Goal: Use online tool/utility: Utilize a website feature to perform a specific function

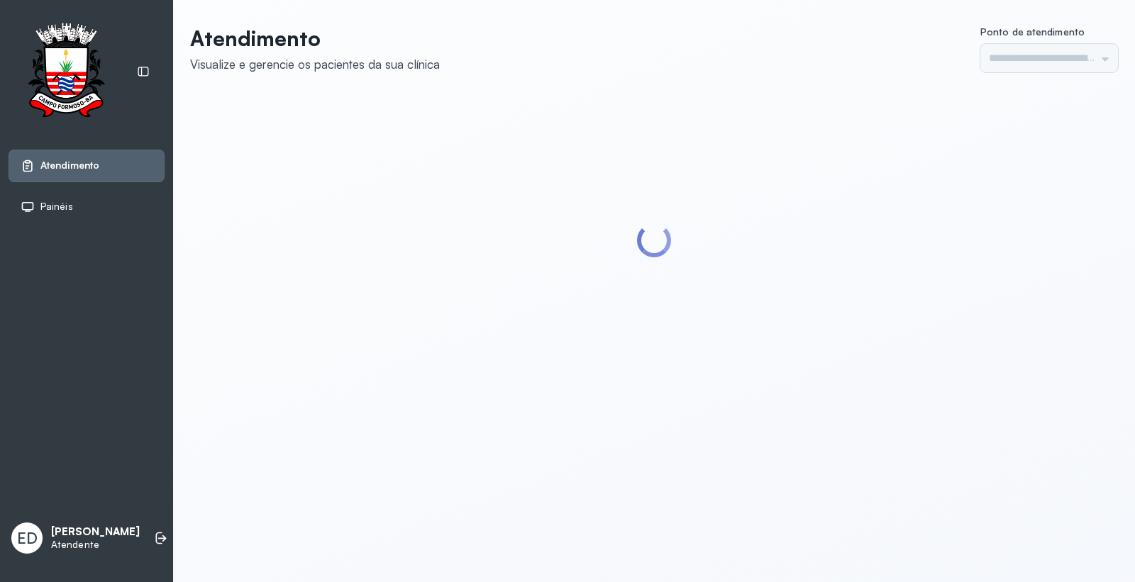
type input "*********"
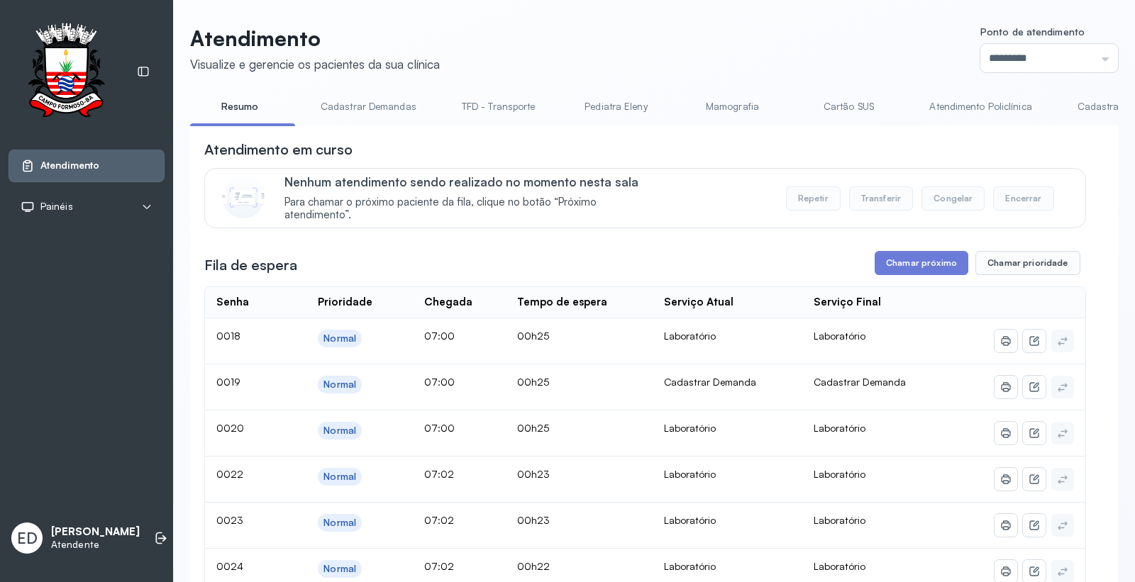
click at [718, 38] on header "Atendimento Visualize e gerencie os pacientes da sua clínica Ponto de atendimen…" at bounding box center [653, 49] width 927 height 47
click at [749, 53] on header "Atendimento Visualize e gerencie os pacientes da sua clínica Ponto de atendimen…" at bounding box center [653, 49] width 927 height 47
click at [754, 34] on header "Atendimento Visualize e gerencie os pacientes da sua clínica Ponto de atendimen…" at bounding box center [653, 49] width 927 height 47
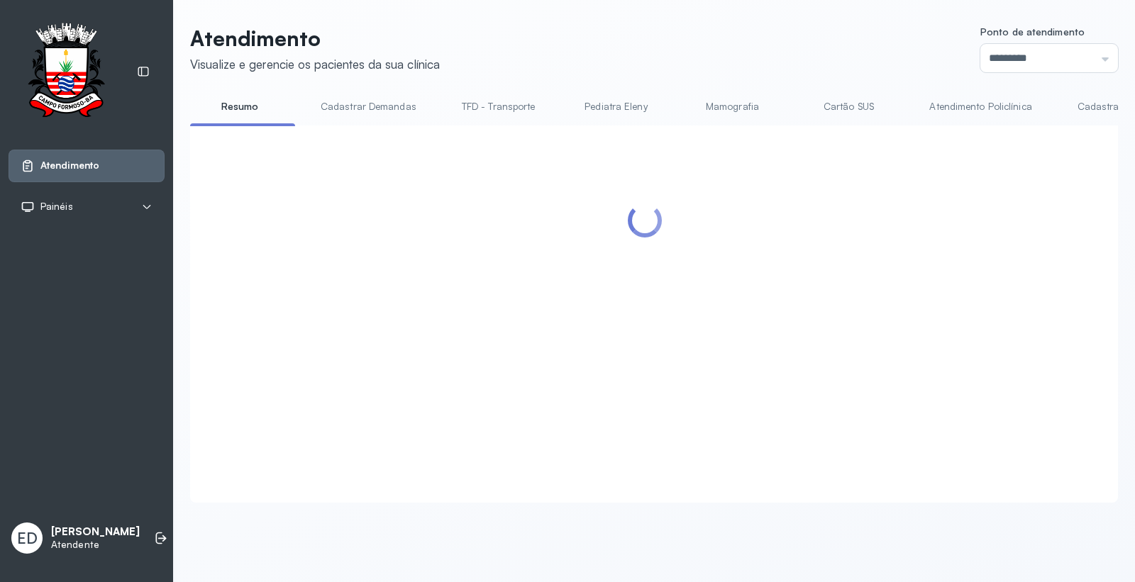
click at [557, 50] on header "Atendimento Visualize e gerencie os pacientes da sua clínica Ponto de atendimen…" at bounding box center [653, 49] width 927 height 47
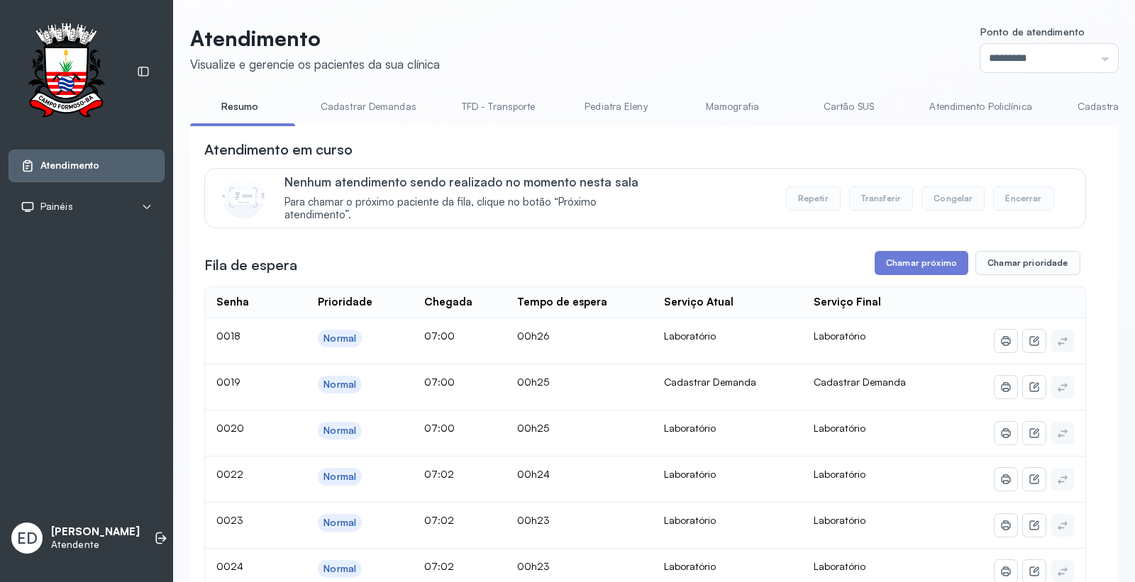
click at [557, 50] on header "Atendimento Visualize e gerencie os pacientes da sua clínica Ponto de atendimen…" at bounding box center [653, 49] width 927 height 47
click at [647, 39] on header "Atendimento Visualize e gerencie os pacientes da sua clínica Ponto de atendimen…" at bounding box center [653, 49] width 927 height 47
click at [701, 35] on header "Atendimento Visualize e gerencie os pacientes da sua clínica Ponto de atendimen…" at bounding box center [653, 49] width 927 height 47
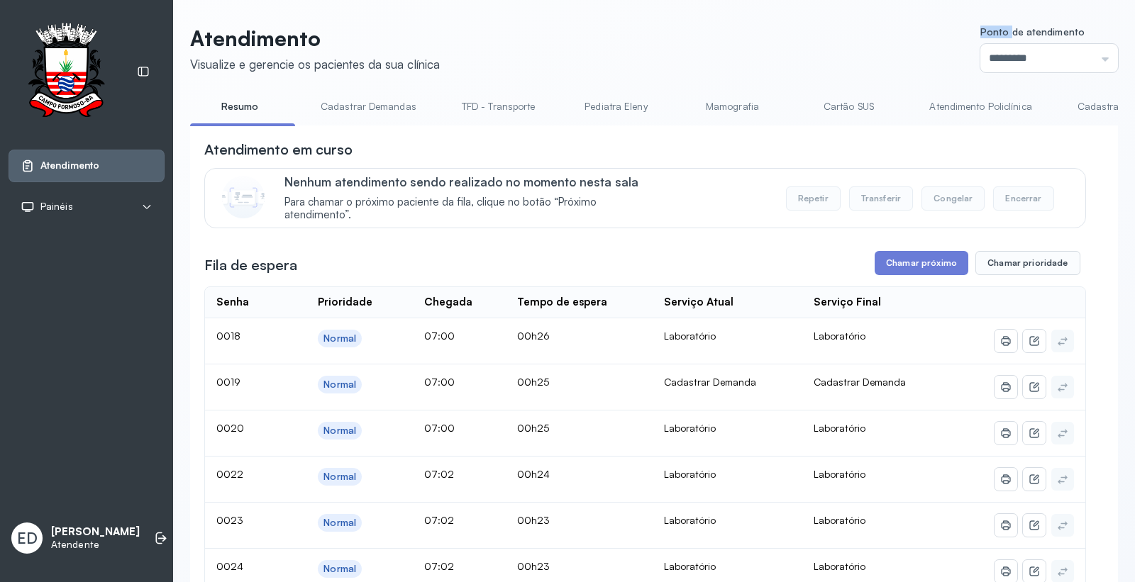
click at [701, 35] on header "Atendimento Visualize e gerencie os pacientes da sua clínica Ponto de atendimen…" at bounding box center [653, 49] width 927 height 47
click at [700, 35] on header "Atendimento Visualize e gerencie os pacientes da sua clínica Ponto de atendimen…" at bounding box center [653, 49] width 927 height 47
click at [774, 62] on header "Atendimento Visualize e gerencie os pacientes da sua clínica Ponto de atendimen…" at bounding box center [653, 49] width 927 height 47
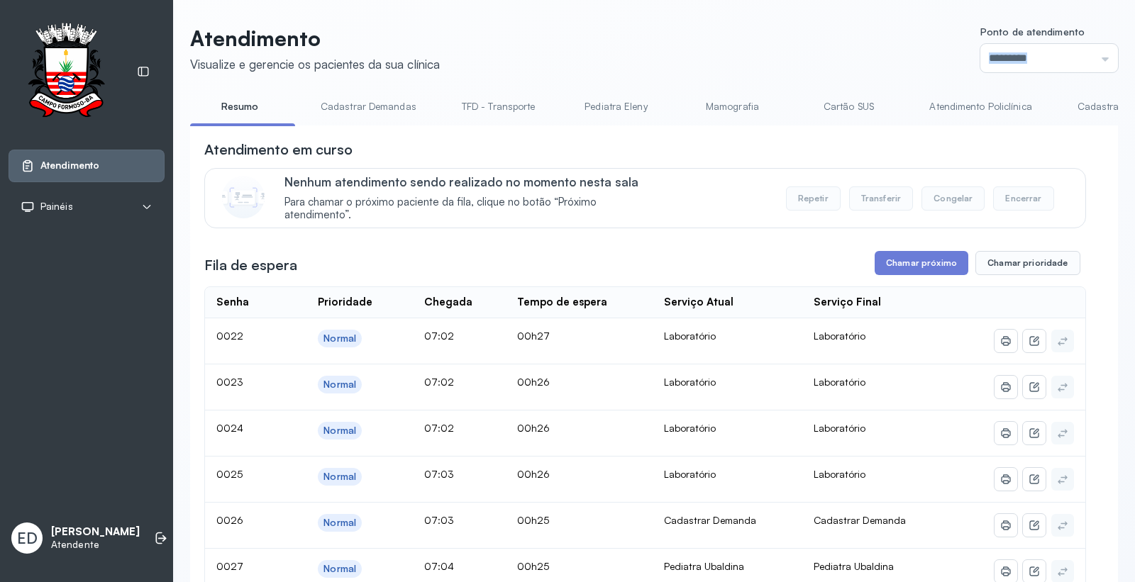
click at [774, 62] on header "Atendimento Visualize e gerencie os pacientes da sua clínica Ponto de atendimen…" at bounding box center [653, 49] width 927 height 47
click at [920, 272] on button "Chamar próximo" at bounding box center [921, 263] width 94 height 24
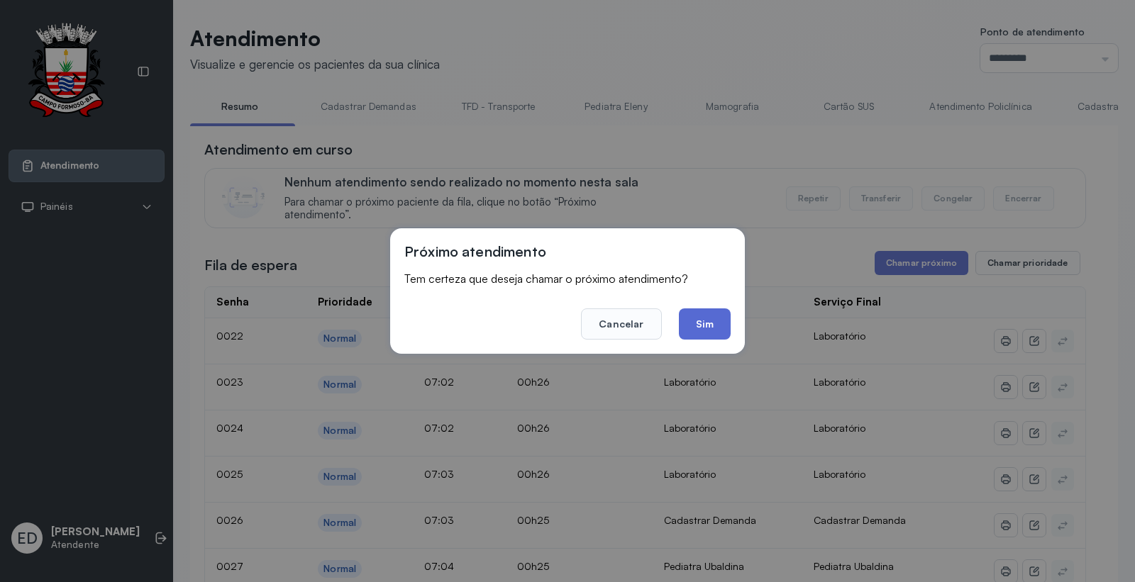
click at [726, 323] on button "Sim" at bounding box center [705, 323] width 52 height 31
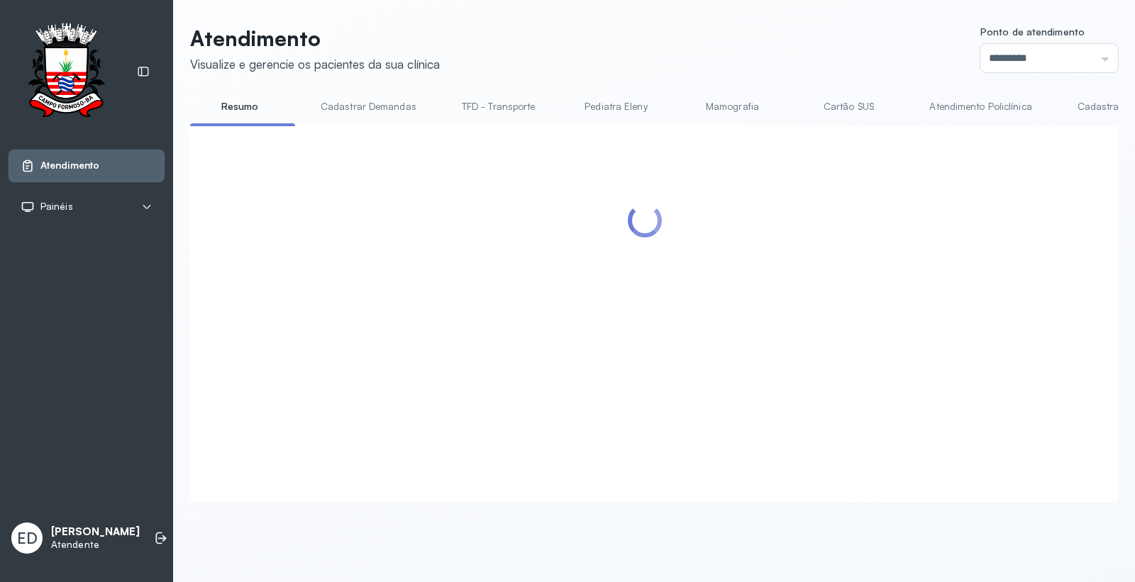
click at [669, 48] on header "Atendimento Visualize e gerencie os pacientes da sua clínica Ponto de atendimen…" at bounding box center [653, 49] width 927 height 47
click at [618, 10] on div "Atendimento Visualize e gerencie os pacientes da sua clínica Ponto de atendimen…" at bounding box center [653, 271] width 961 height 542
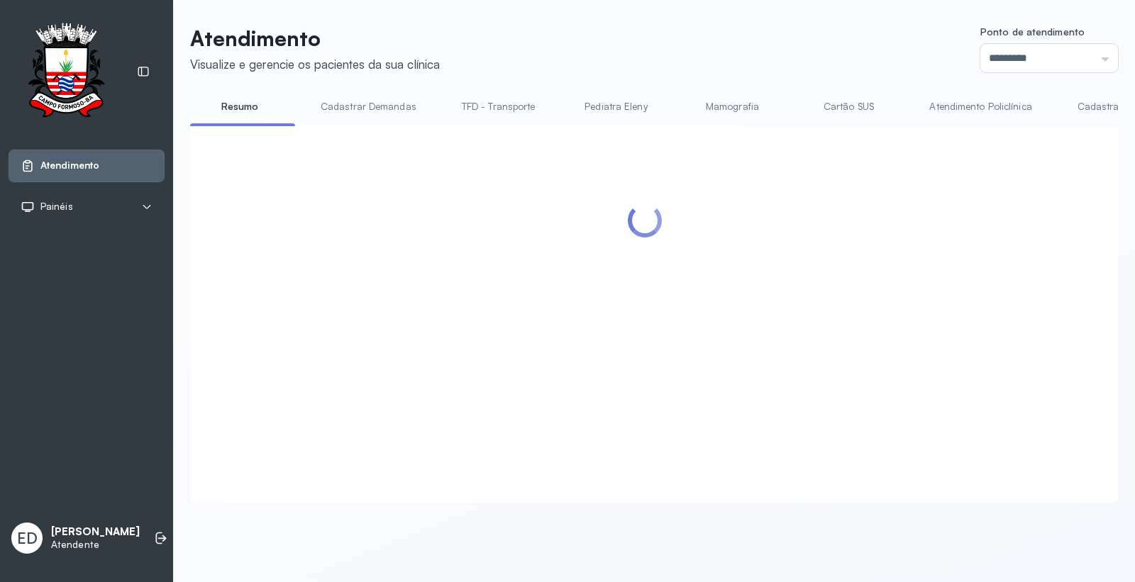
click at [640, 39] on header "Atendimento Visualize e gerencie os pacientes da sua clínica Ponto de atendimen…" at bounding box center [653, 49] width 927 height 47
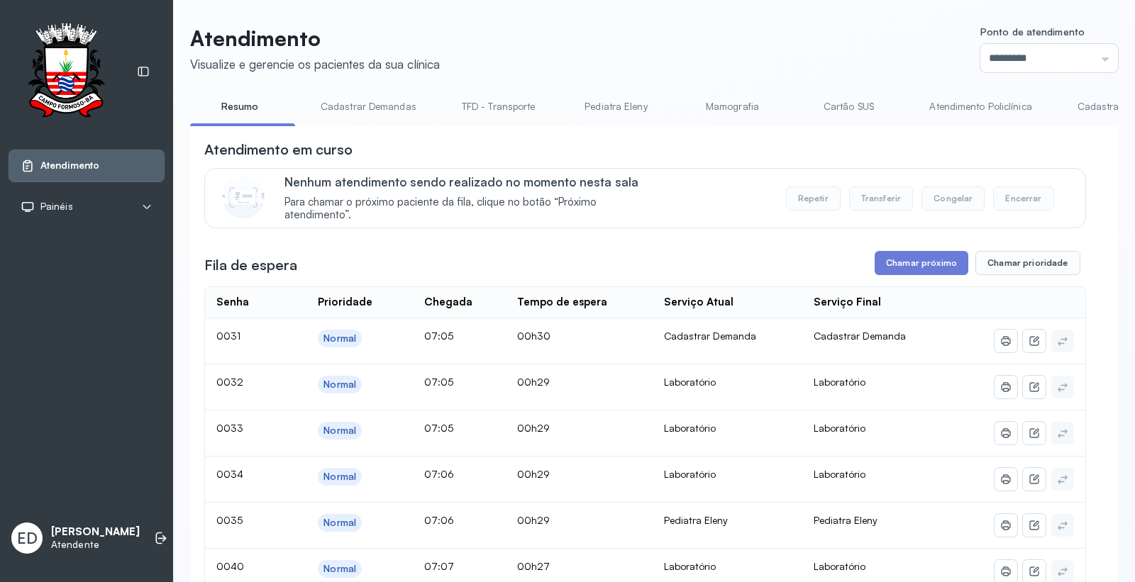
click at [641, 40] on header "Atendimento Visualize e gerencie os pacientes da sua clínica Ponto de atendimen…" at bounding box center [653, 49] width 927 height 47
click at [888, 272] on button "Chamar próximo" at bounding box center [921, 263] width 94 height 24
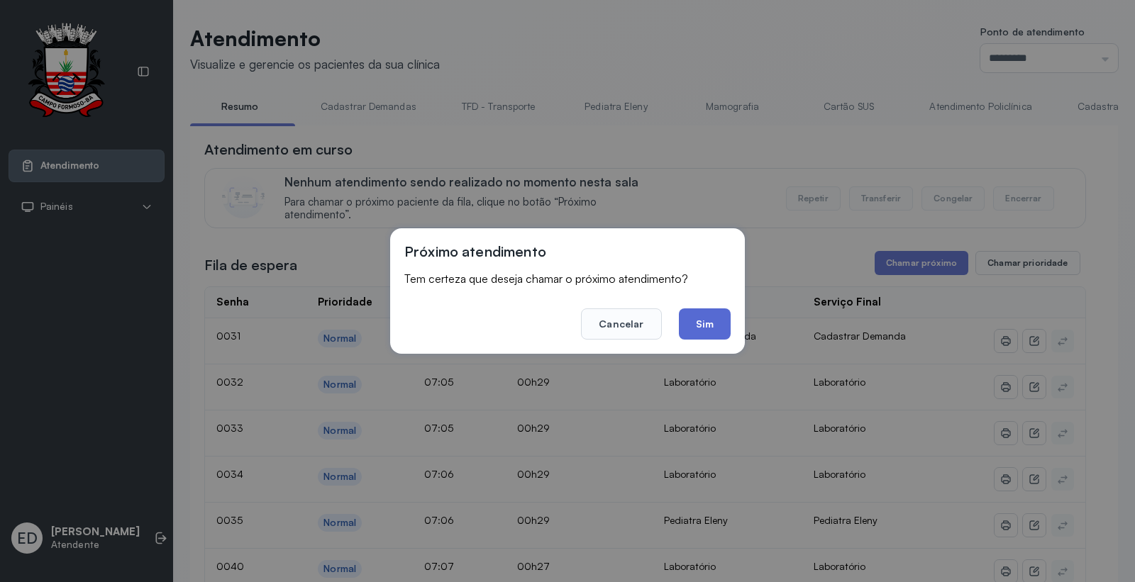
click at [712, 324] on button "Sim" at bounding box center [705, 323] width 52 height 31
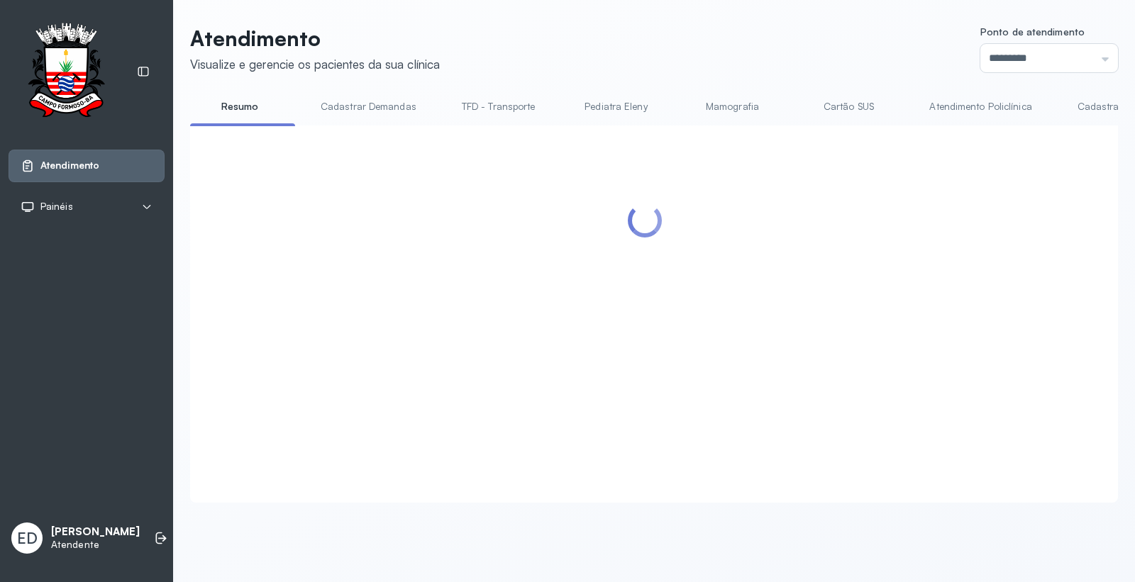
click at [727, 52] on header "Atendimento Visualize e gerencie os pacientes da sua clínica Ponto de atendimen…" at bounding box center [653, 49] width 927 height 47
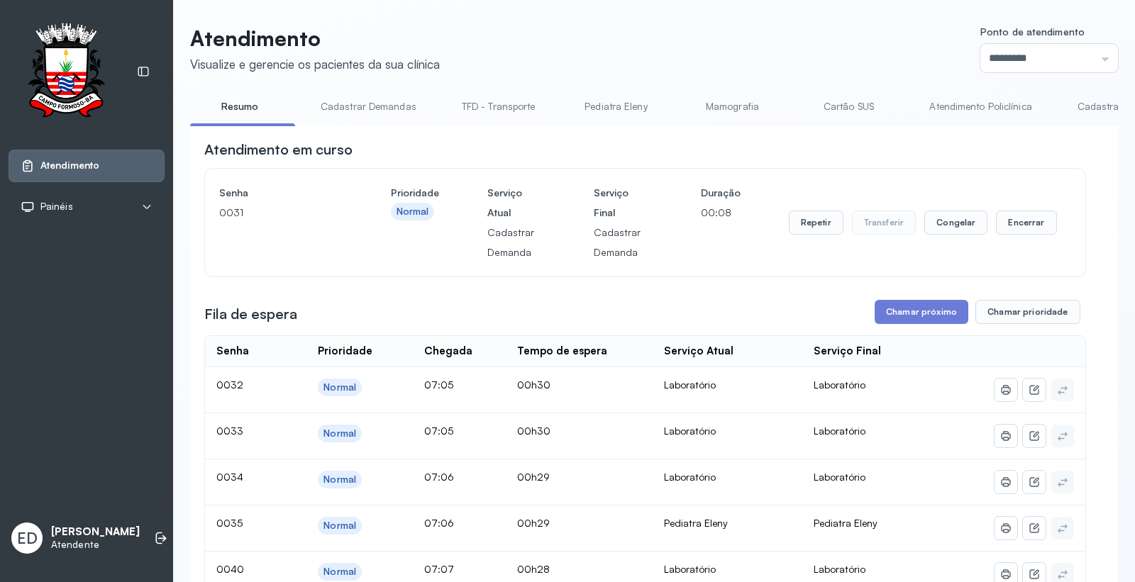
click at [727, 52] on header "Atendimento Visualize e gerencie os pacientes da sua clínica Ponto de atendimen…" at bounding box center [653, 49] width 927 height 47
click at [1013, 228] on button "Encerrar" at bounding box center [1026, 223] width 60 height 24
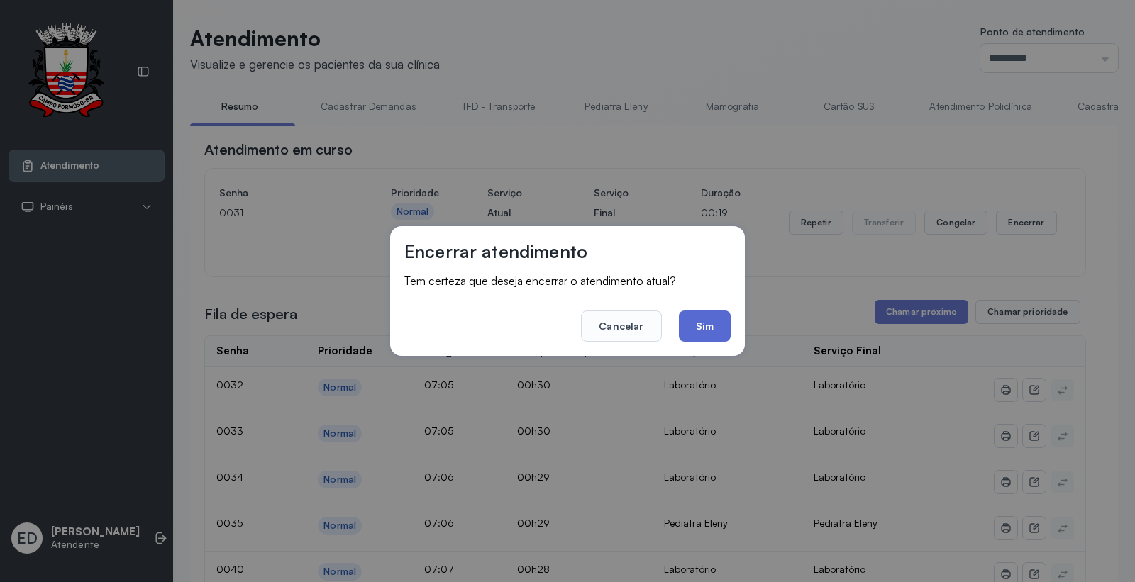
click at [706, 316] on button "Sim" at bounding box center [705, 326] width 52 height 31
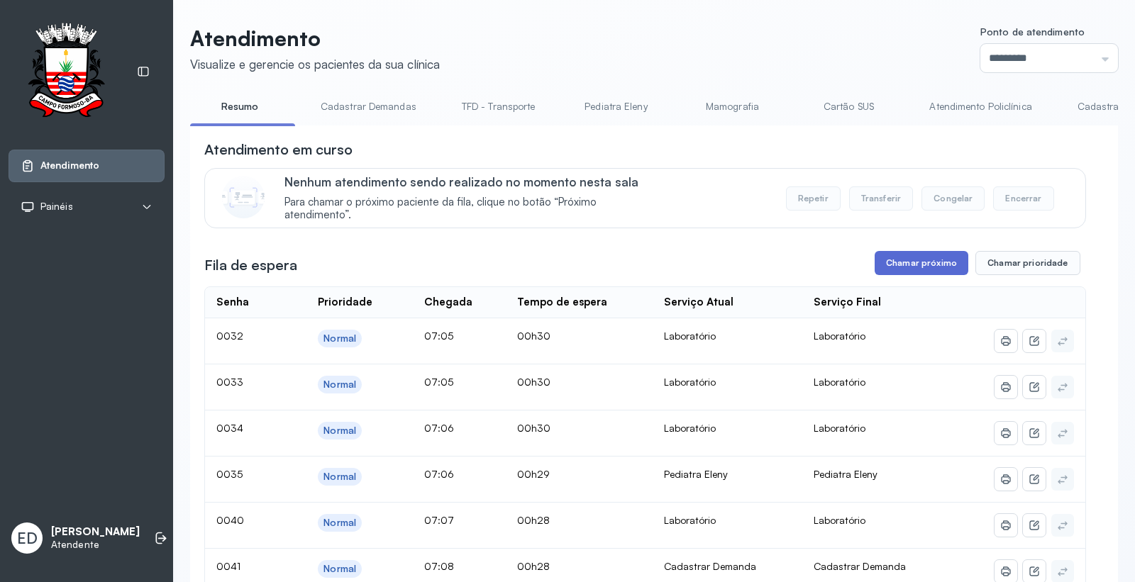
click at [886, 271] on button "Chamar próximo" at bounding box center [921, 263] width 94 height 24
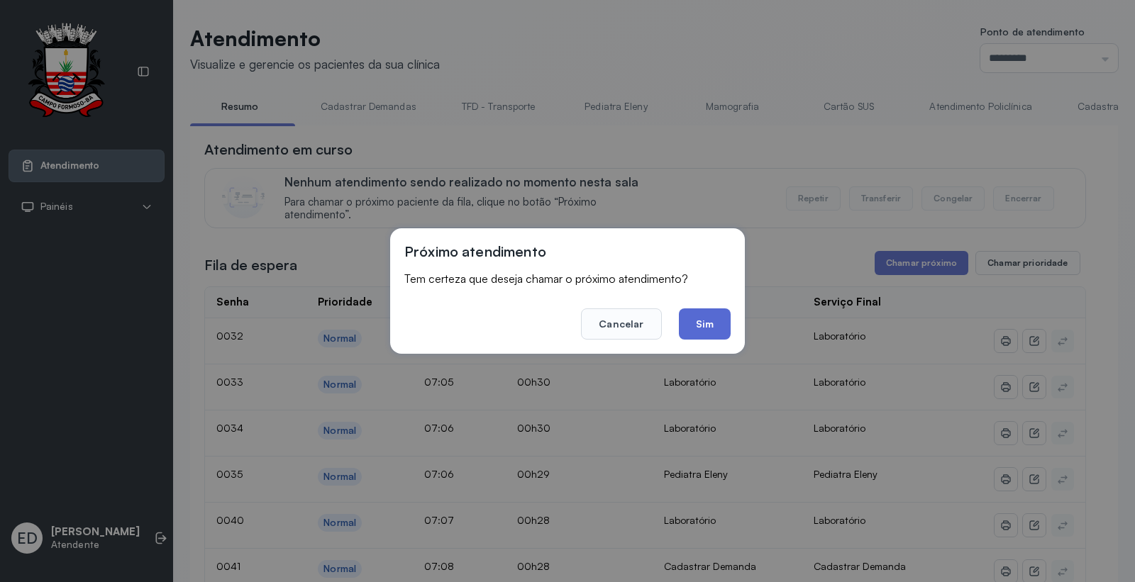
click at [713, 324] on button "Sim" at bounding box center [705, 323] width 52 height 31
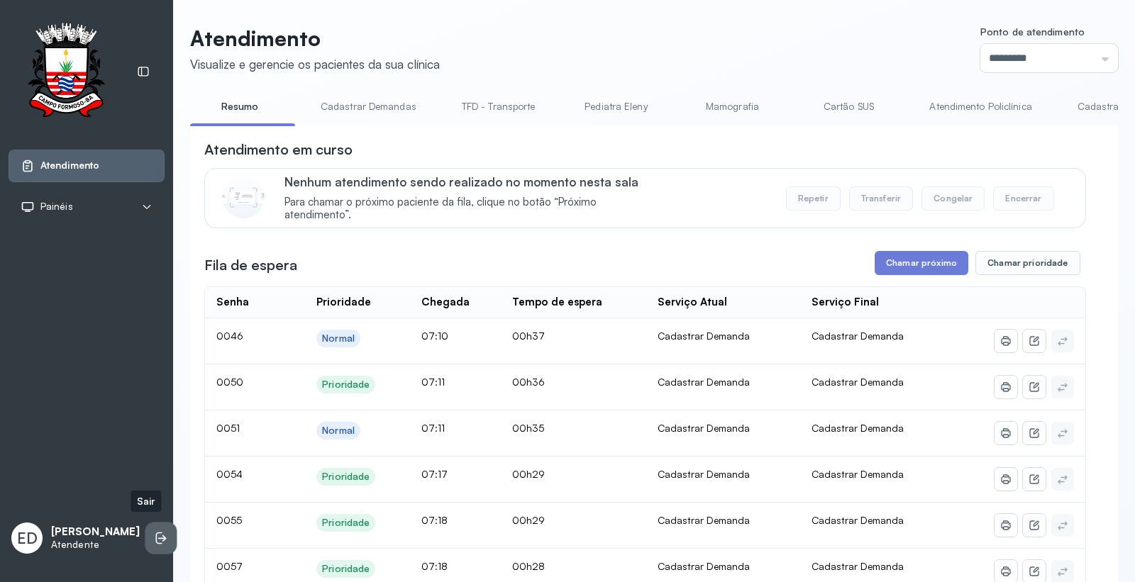
click at [145, 525] on li at bounding box center [160, 538] width 31 height 31
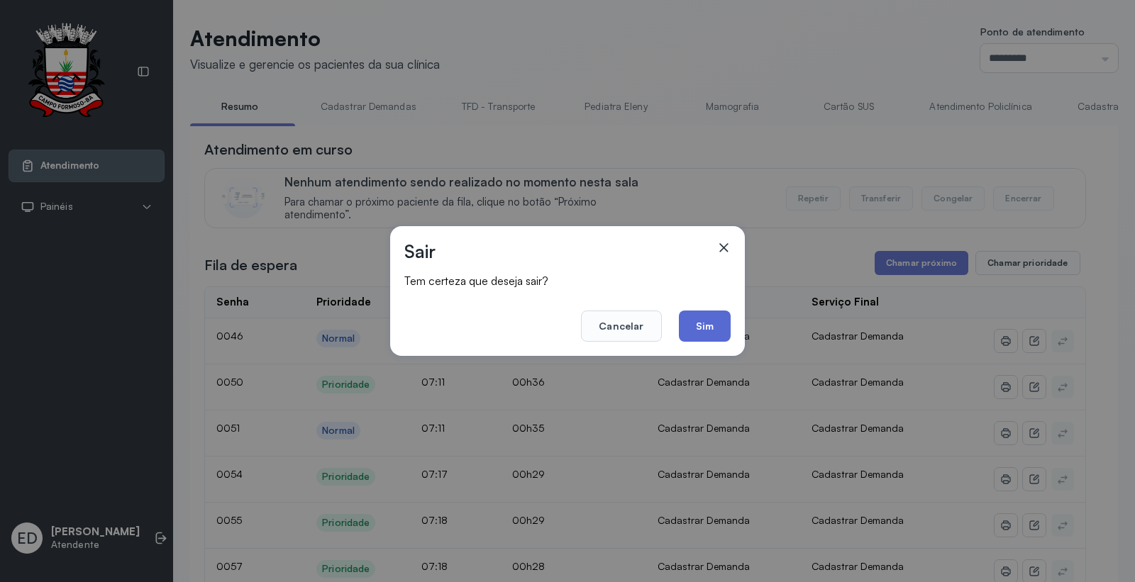
click at [701, 326] on button "Sim" at bounding box center [705, 326] width 52 height 31
